Goal: Navigation & Orientation: Find specific page/section

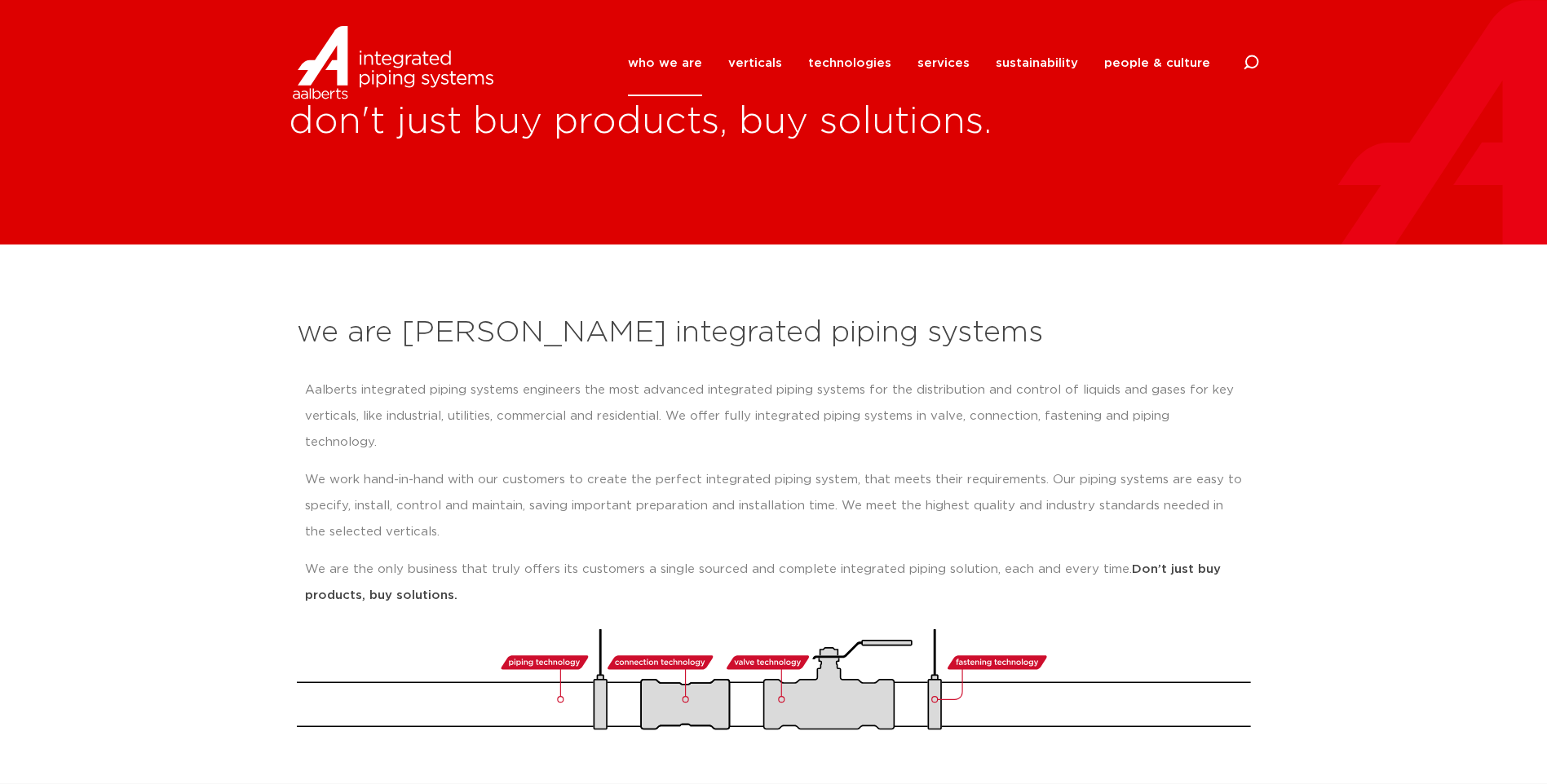
click at [429, 71] on img at bounding box center [393, 62] width 209 height 74
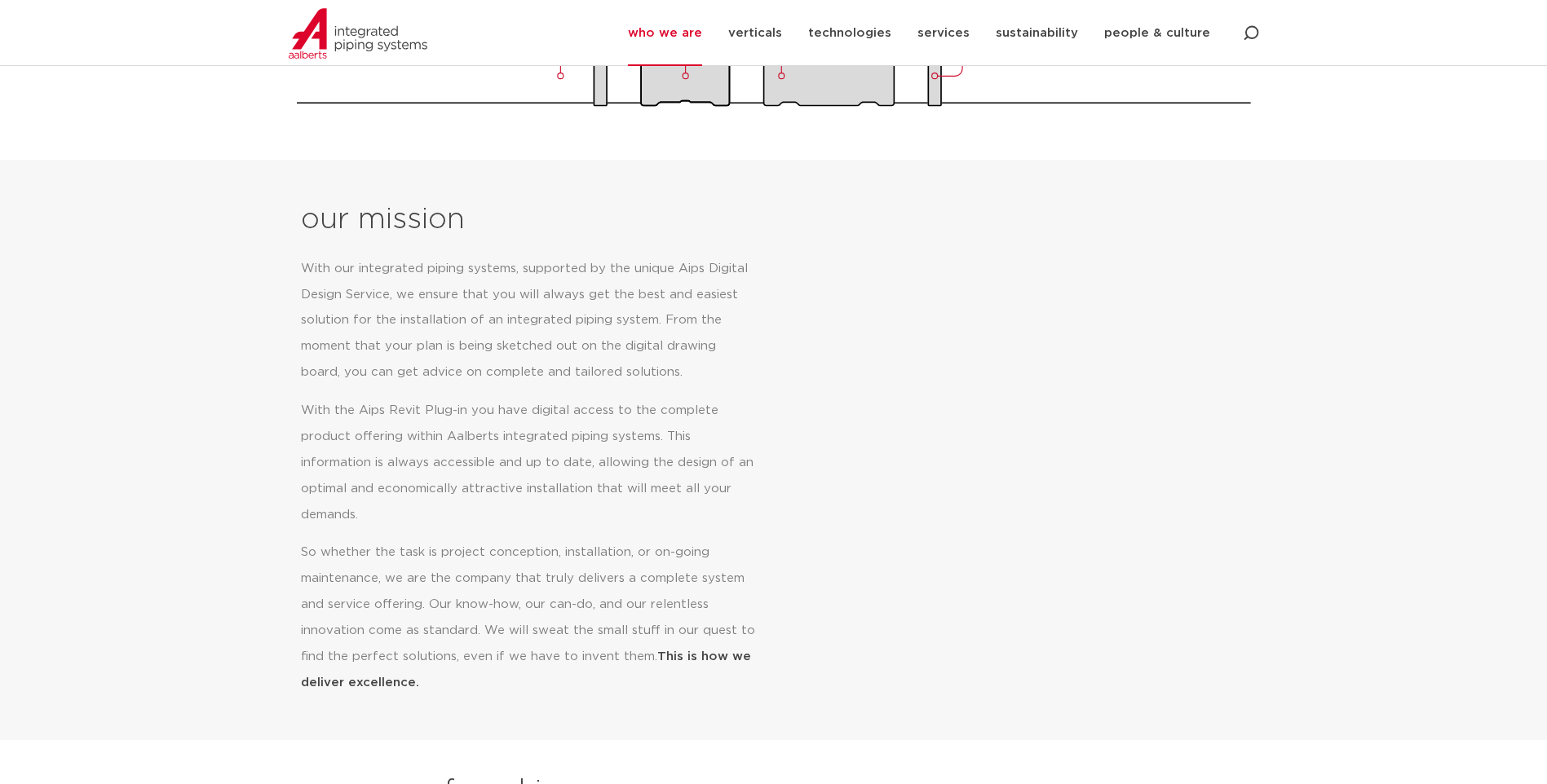
scroll to position [652, 0]
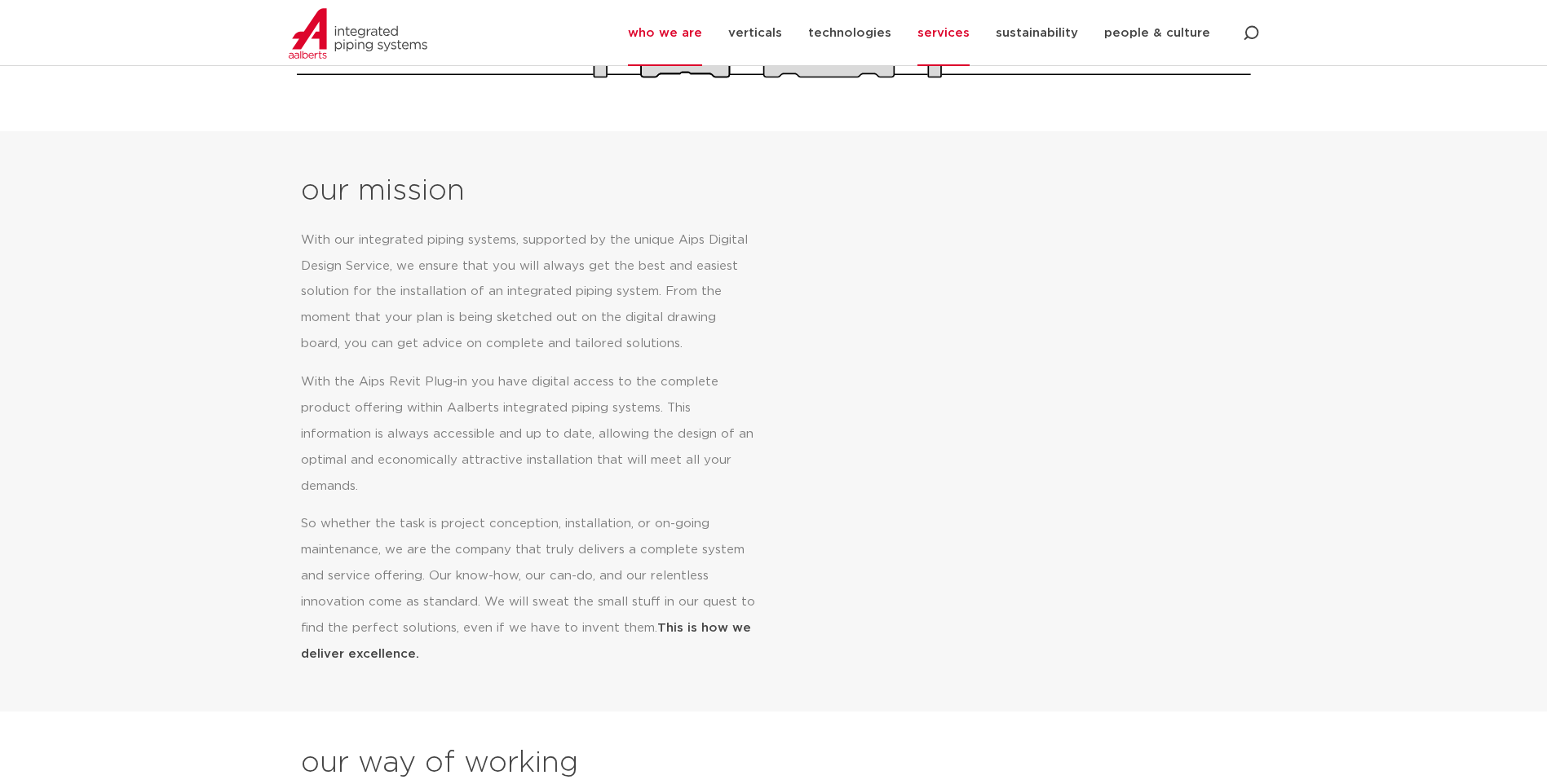
click at [944, 27] on link "services" at bounding box center [944, 33] width 52 height 66
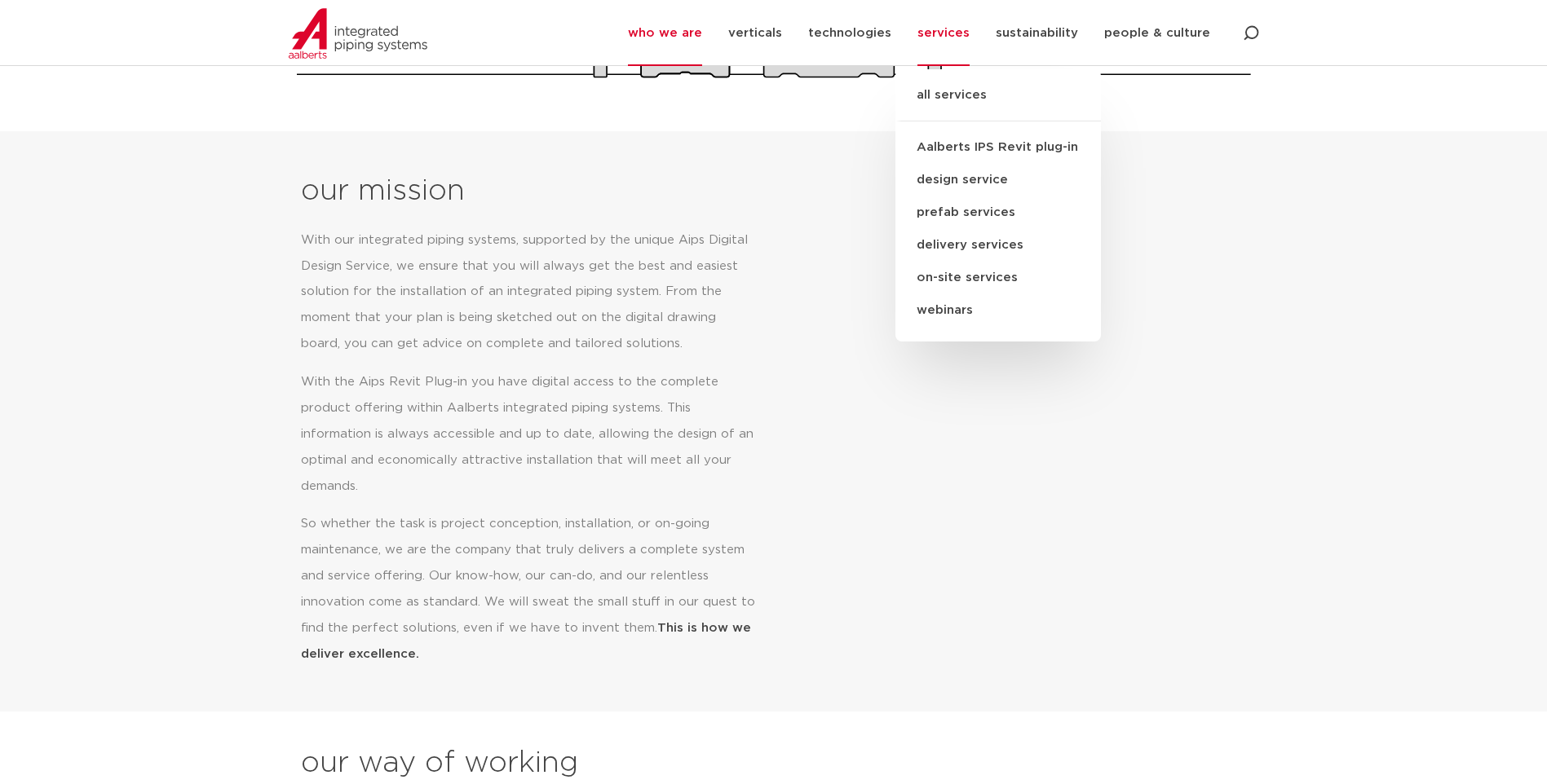
click at [946, 89] on link "all services" at bounding box center [998, 103] width 206 height 36
